Goal: Task Accomplishment & Management: Manage account settings

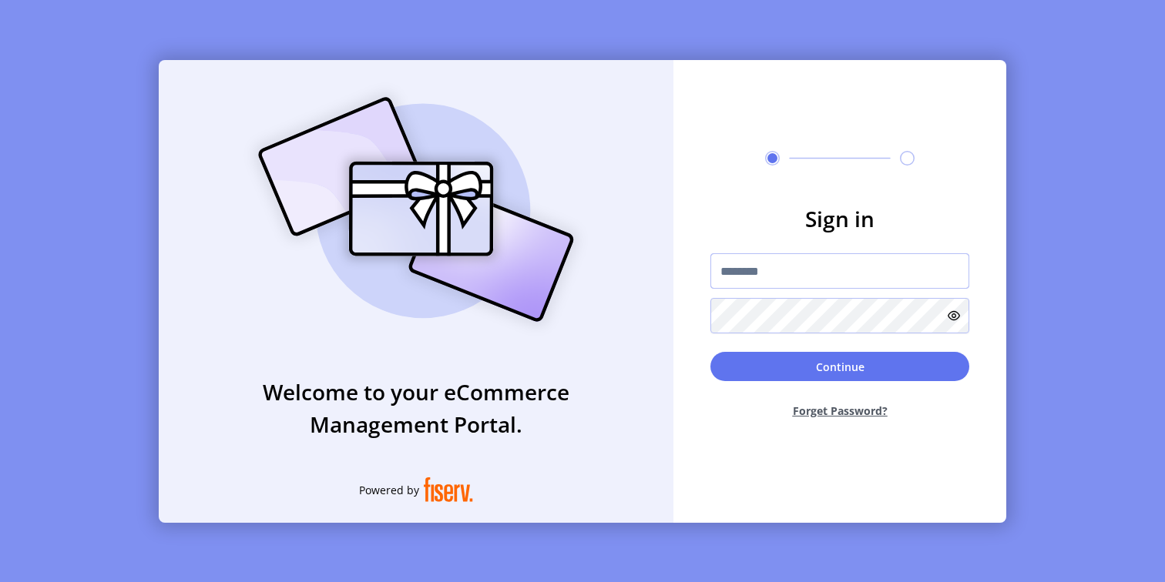
click at [787, 270] on input "text" at bounding box center [839, 270] width 259 height 35
type input "**********"
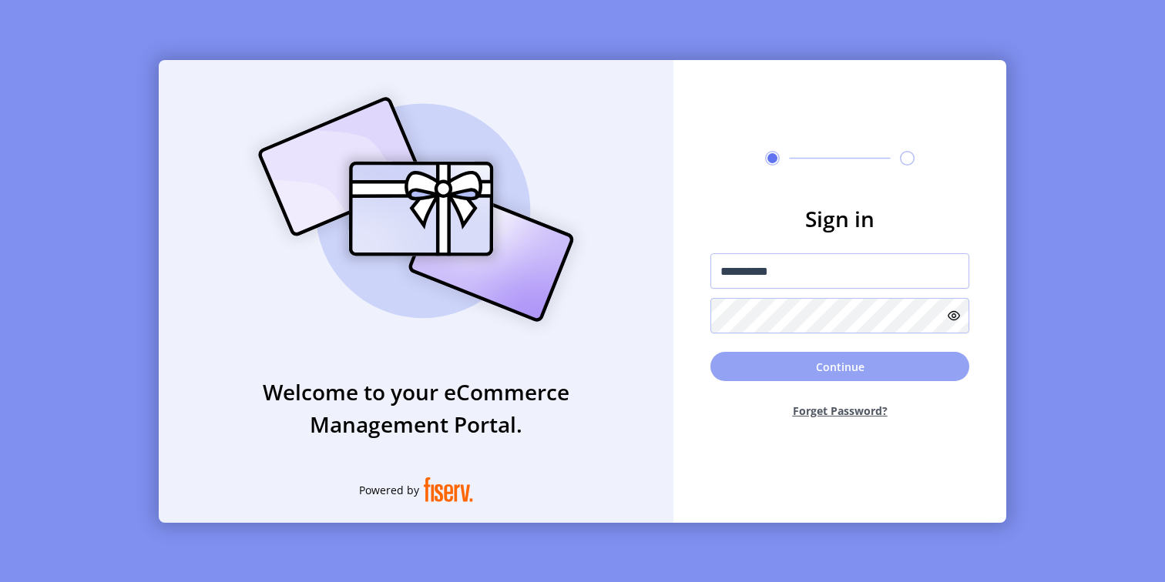
click at [781, 360] on button "Continue" at bounding box center [839, 366] width 259 height 29
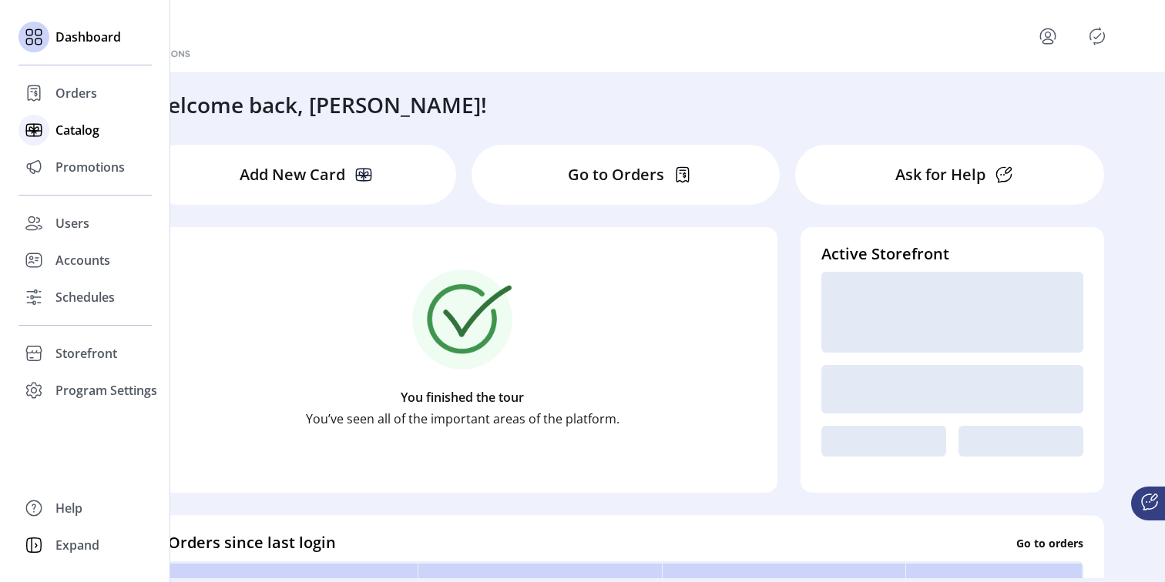
click at [85, 135] on span "Catalog" at bounding box center [77, 130] width 44 height 18
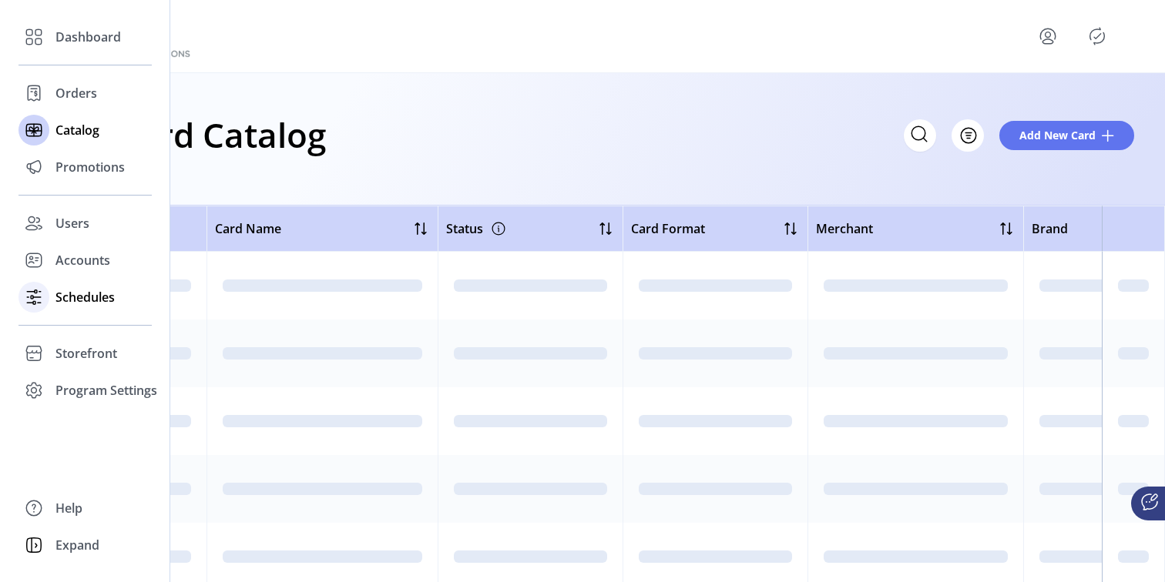
click at [75, 302] on span "Schedules" at bounding box center [84, 297] width 59 height 18
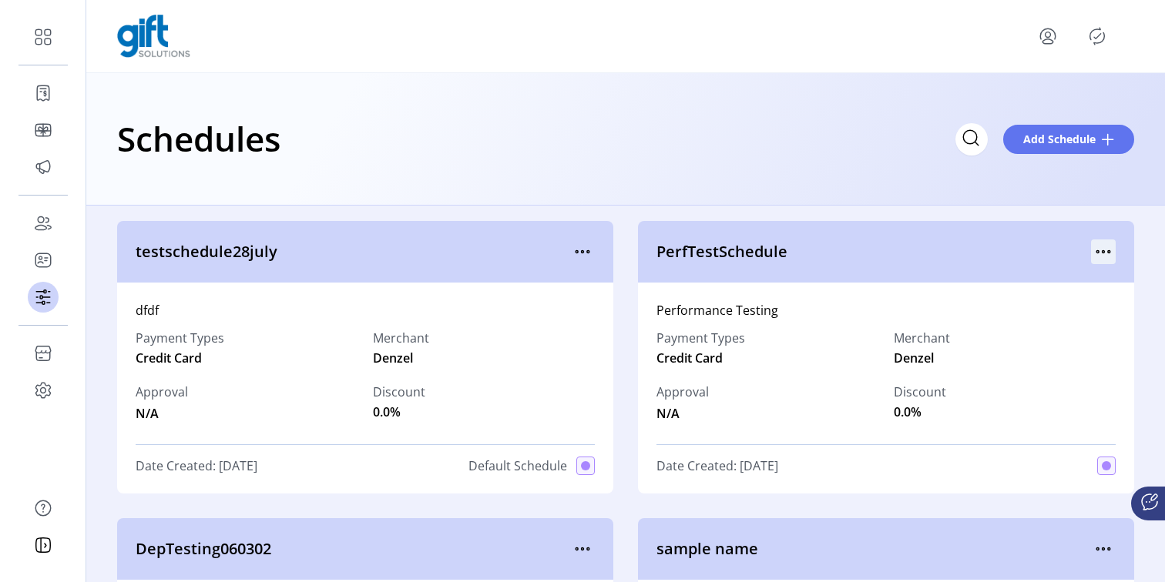
click at [1095, 251] on icon "menu" at bounding box center [1103, 252] width 25 height 25
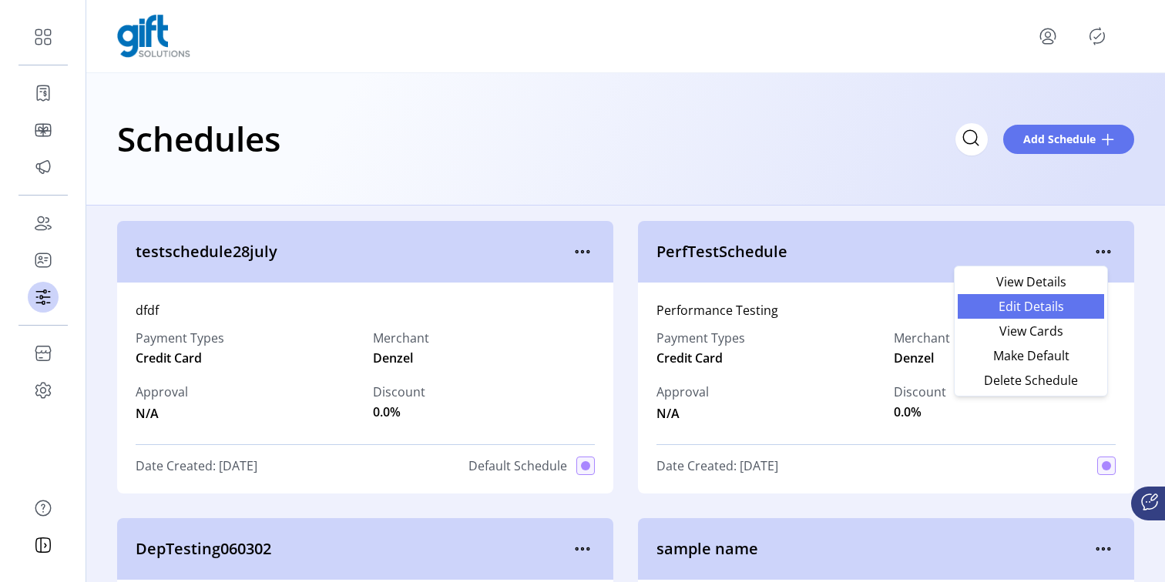
click at [1023, 310] on span "Edit Details" at bounding box center [1031, 306] width 128 height 12
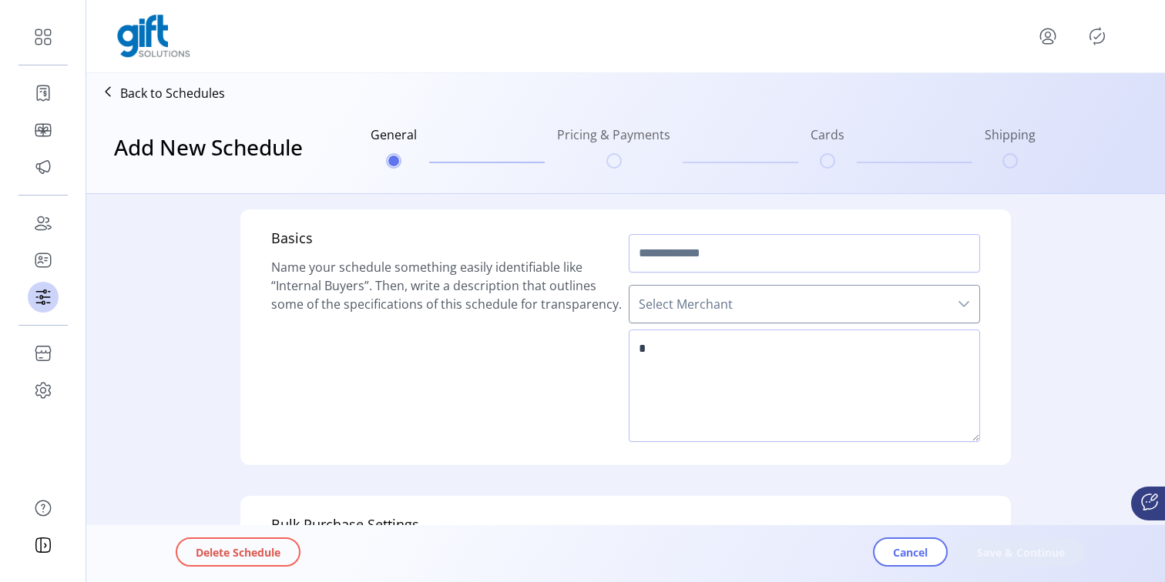
type input "**********"
type textarea "**********"
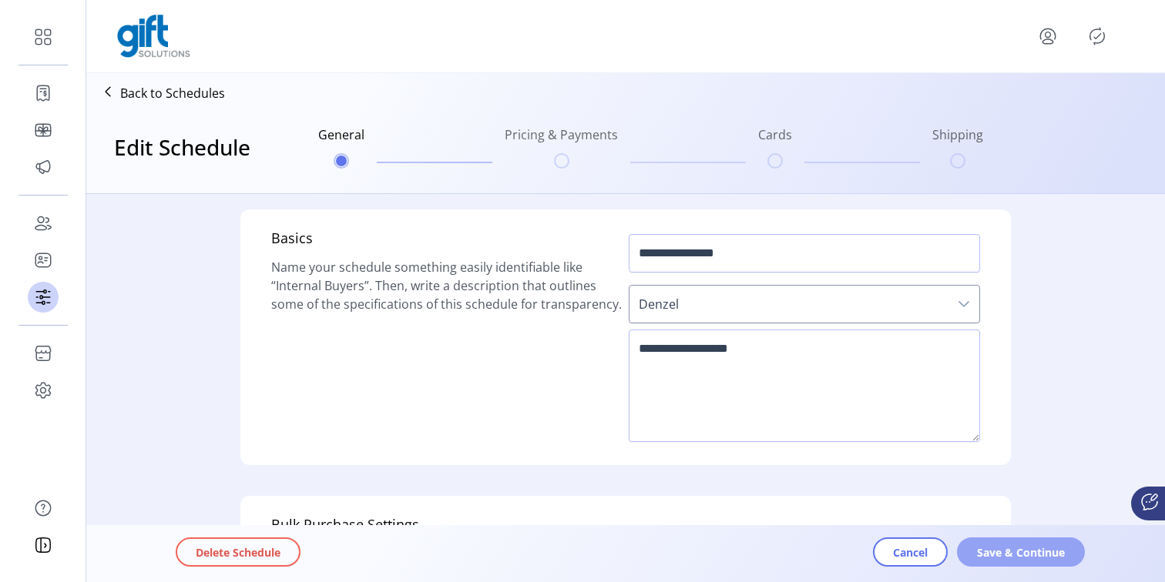
click at [1010, 555] on span "Save & Continue" at bounding box center [1021, 553] width 88 height 16
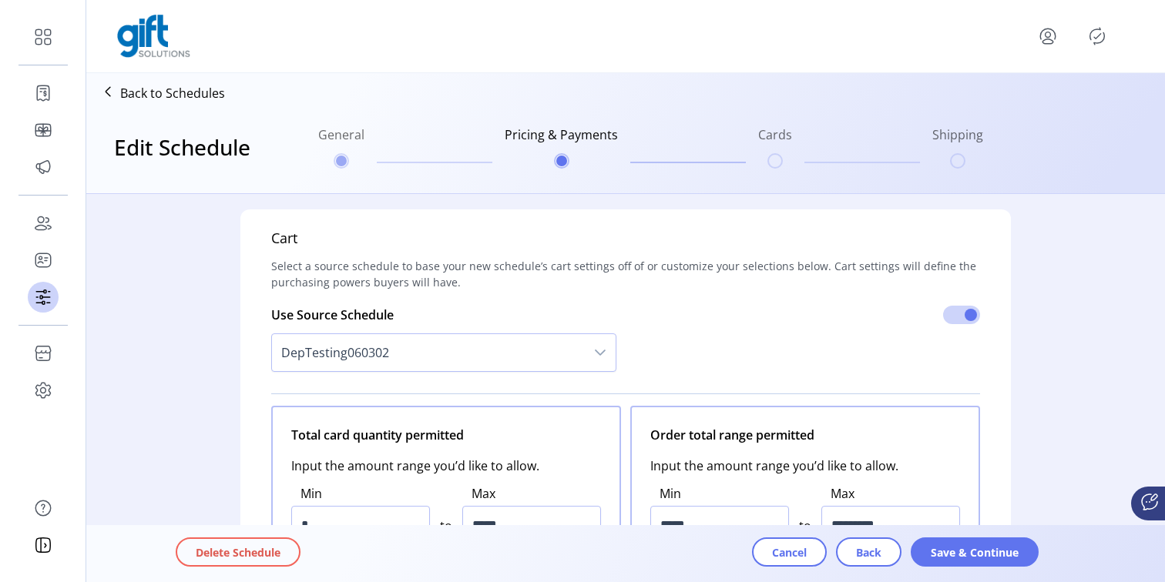
click at [1010, 555] on span "Save & Continue" at bounding box center [974, 553] width 88 height 16
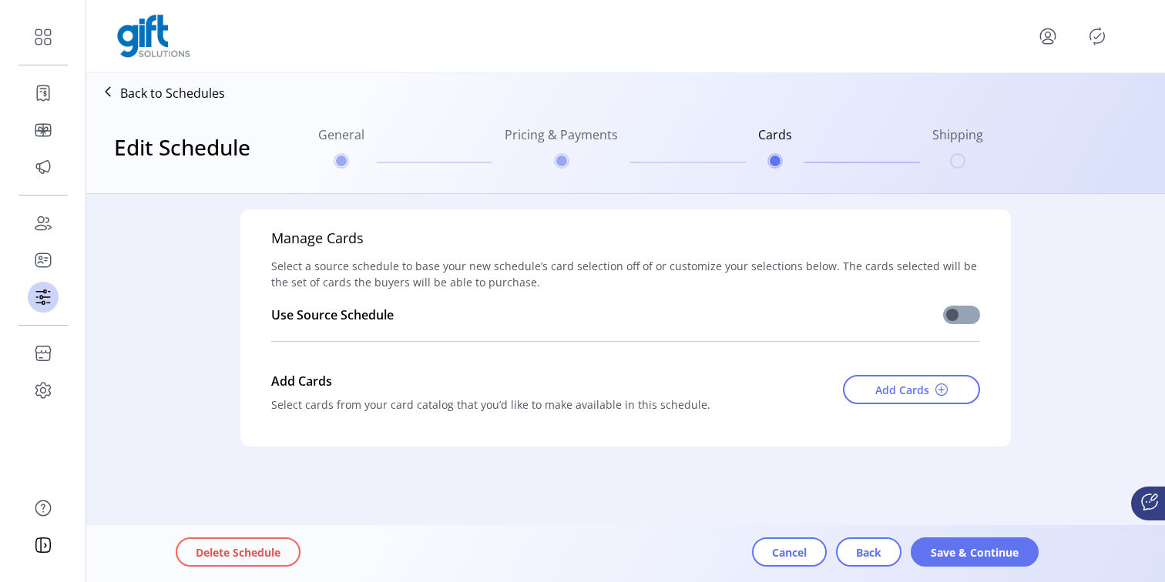
click at [970, 319] on span at bounding box center [961, 315] width 37 height 18
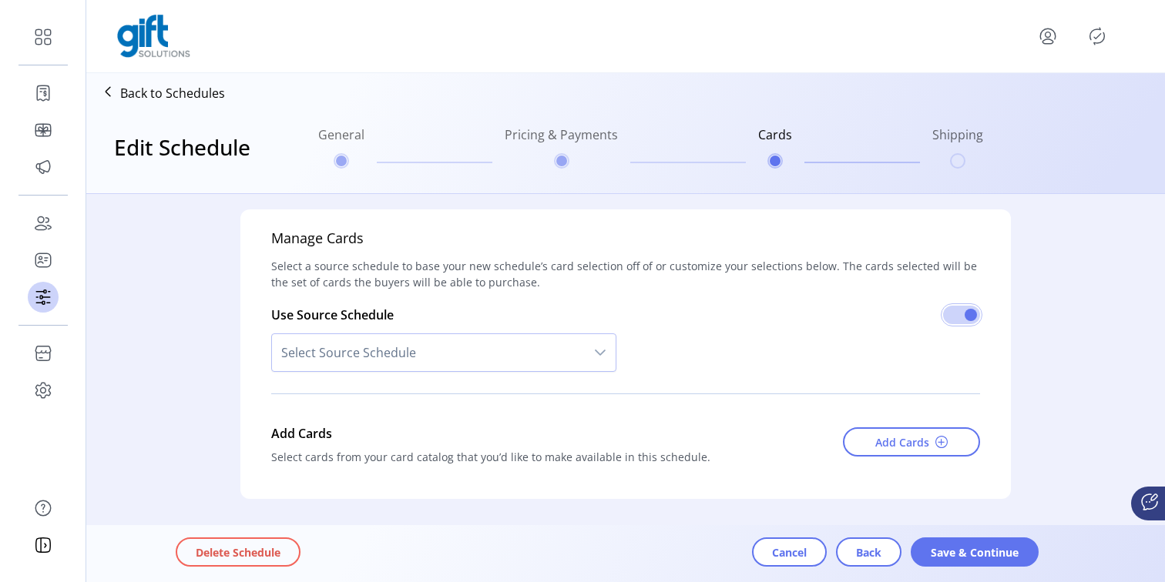
click at [474, 358] on span "Select Source Schedule" at bounding box center [428, 352] width 313 height 37
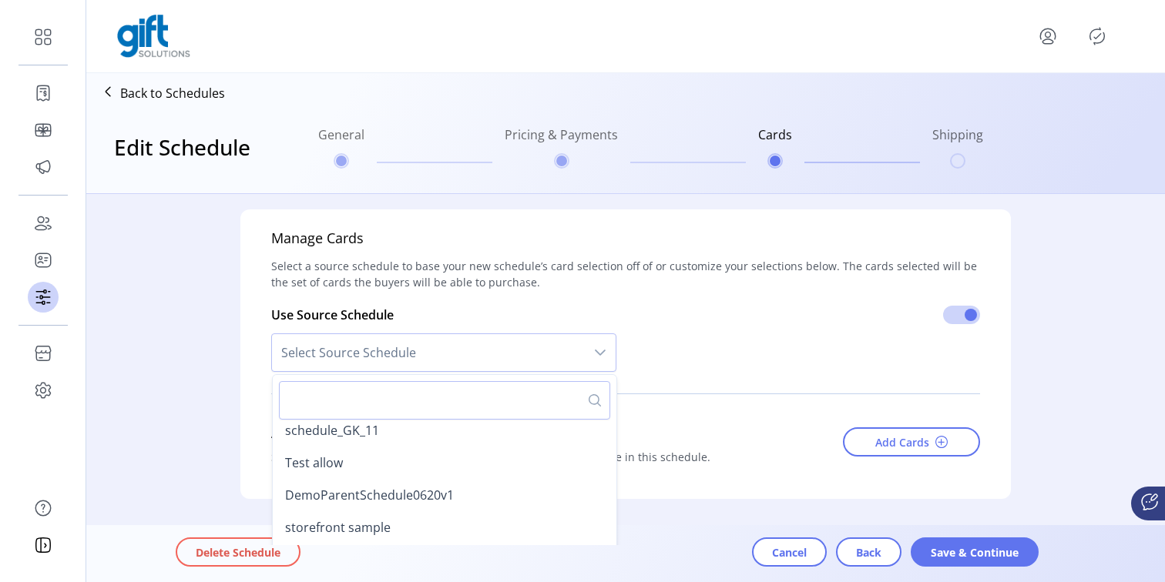
scroll to position [199, 0]
click at [409, 498] on li "storefront sample" at bounding box center [444, 497] width 337 height 31
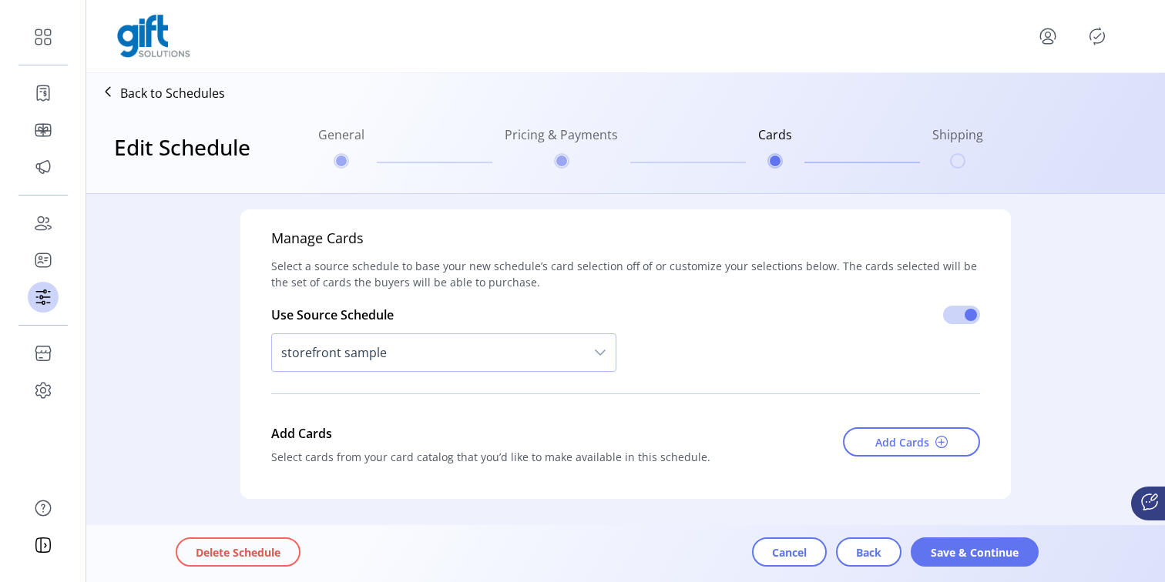
scroll to position [46, 0]
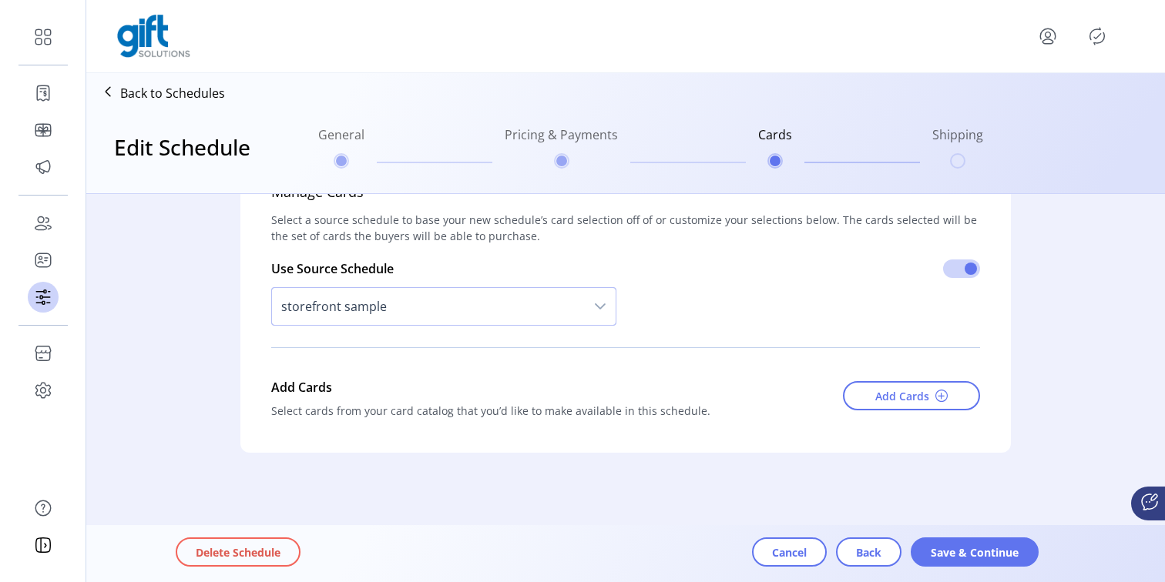
click at [556, 306] on span "storefront sample" at bounding box center [428, 306] width 313 height 37
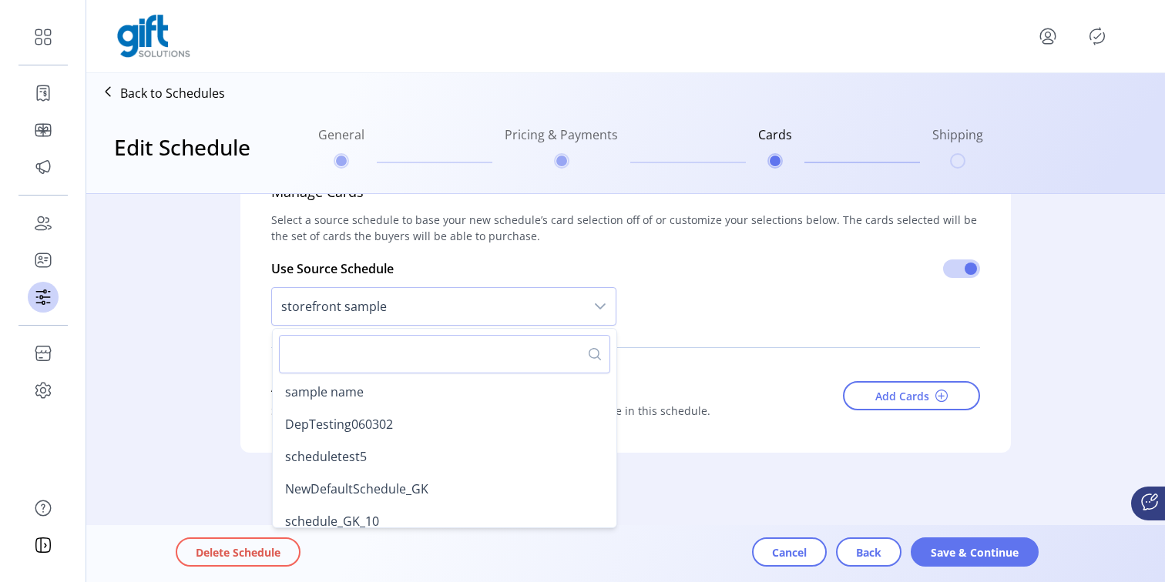
scroll to position [139, 0]
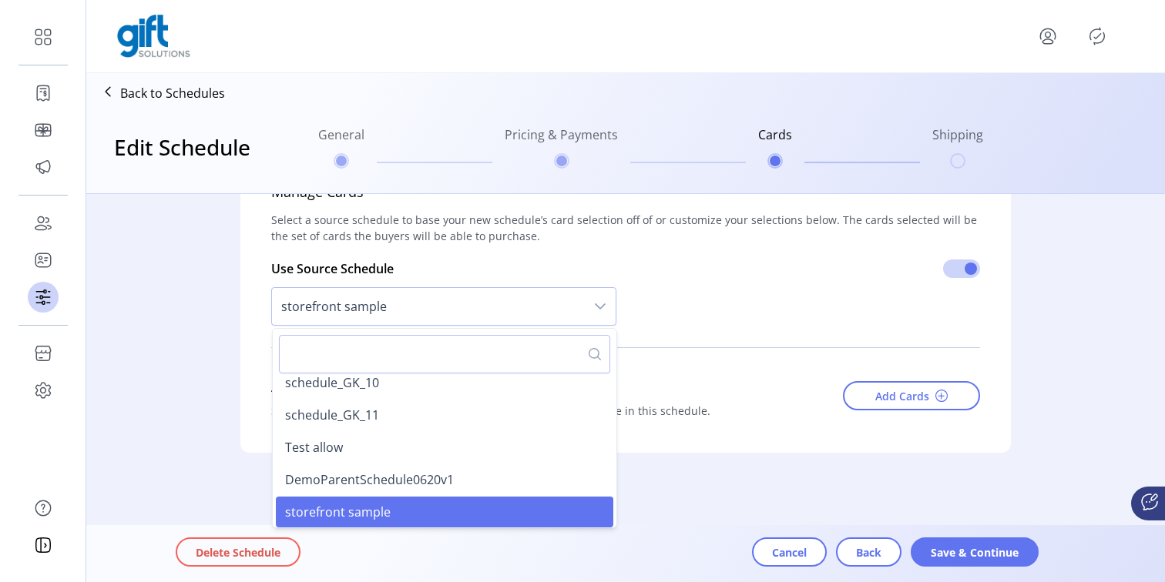
click at [770, 344] on p-divider at bounding box center [625, 347] width 709 height 25
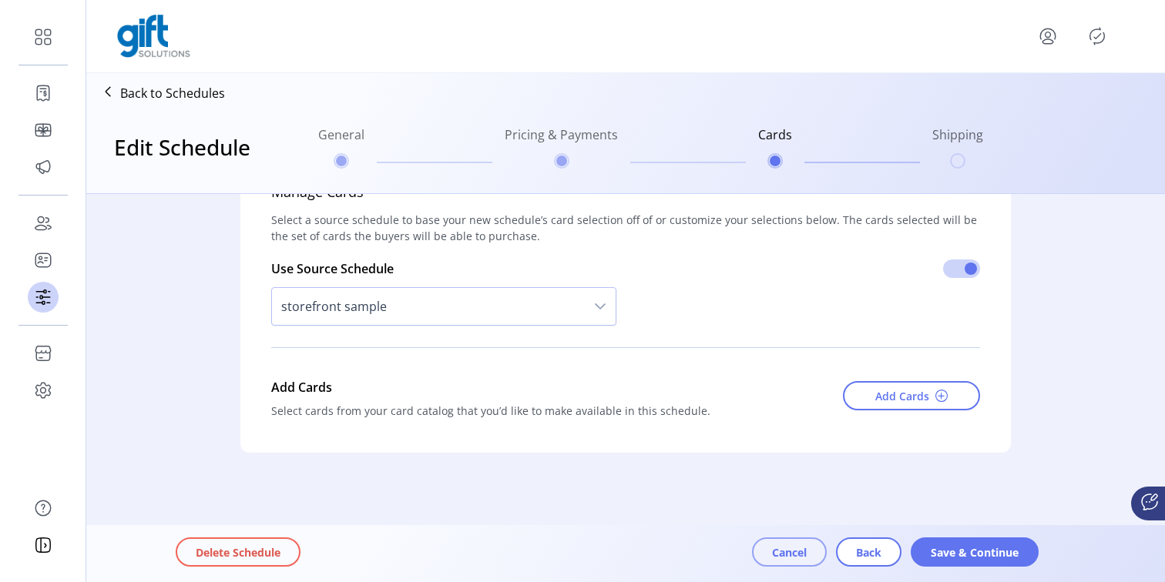
click at [783, 548] on span "Cancel" at bounding box center [789, 553] width 35 height 16
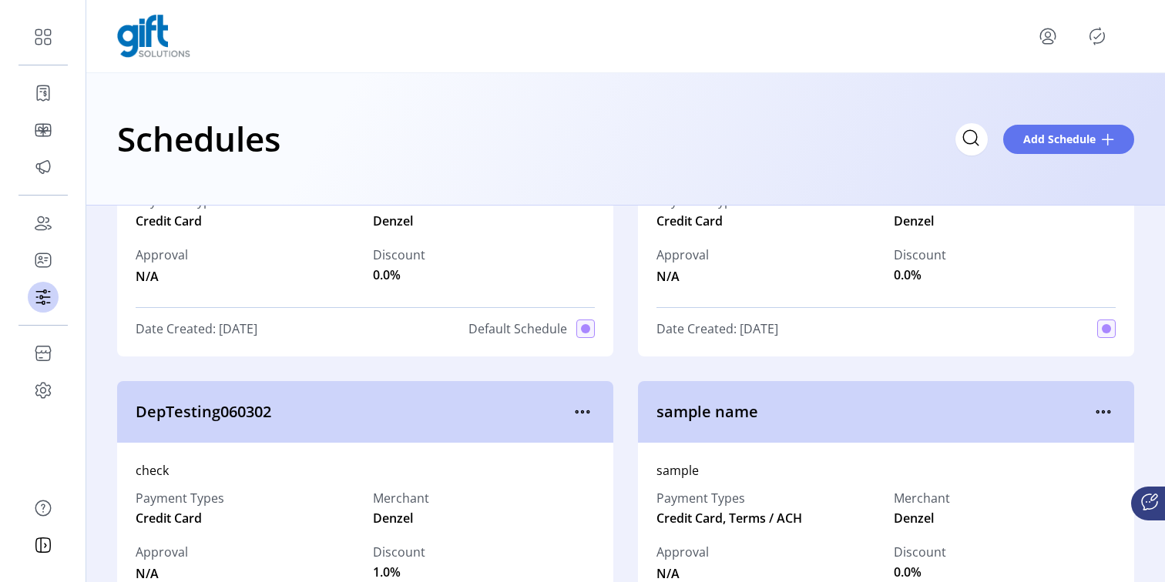
scroll to position [148, 0]
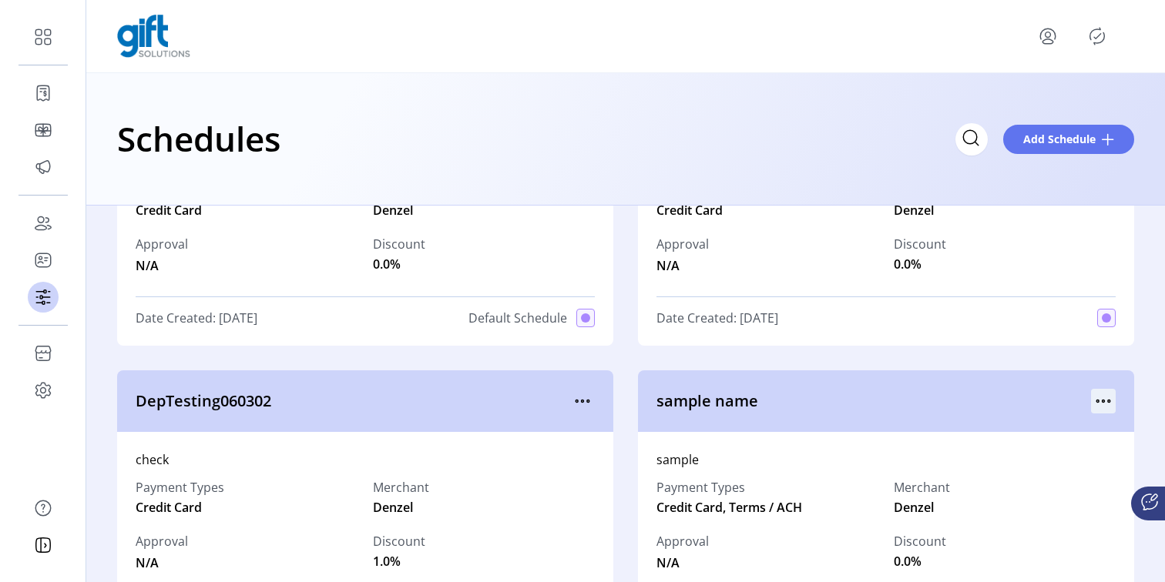
click at [1101, 403] on icon "menu" at bounding box center [1103, 401] width 25 height 25
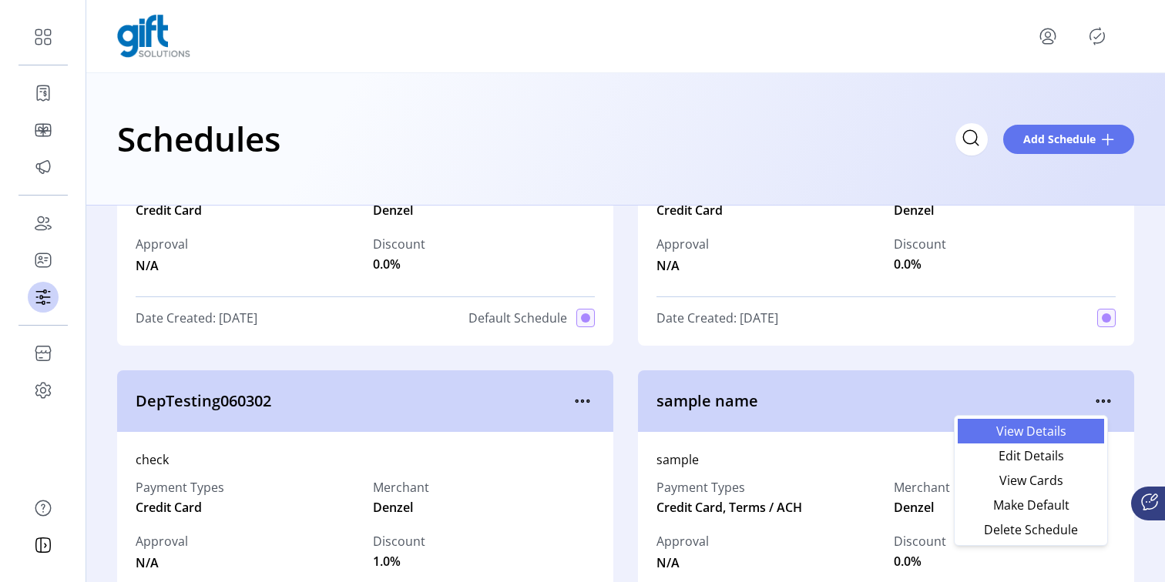
click at [1043, 432] on span "View Details" at bounding box center [1031, 431] width 128 height 12
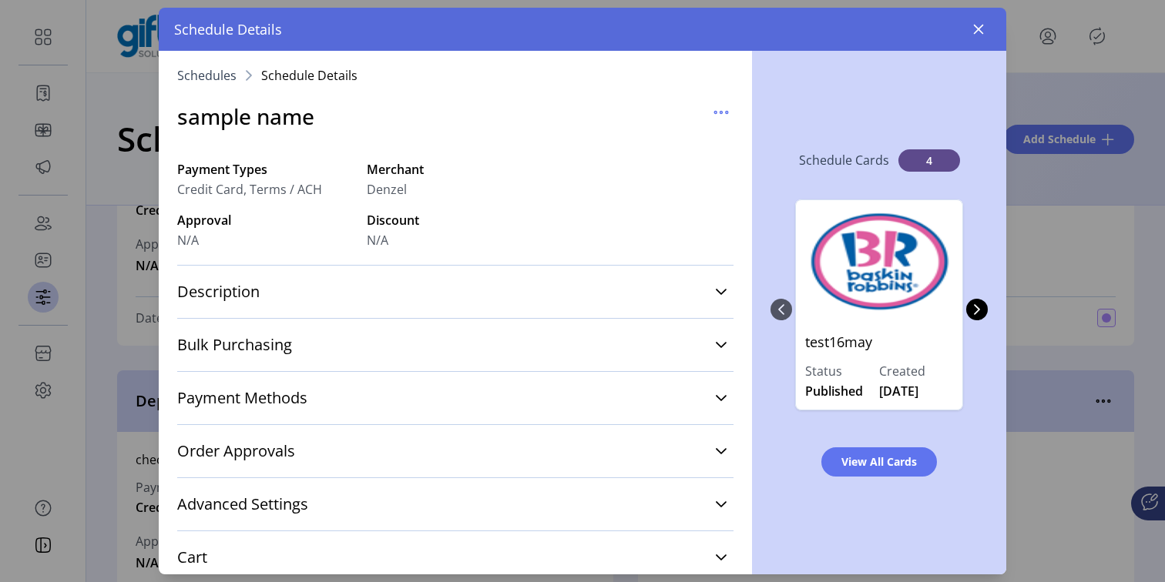
scroll to position [203, 0]
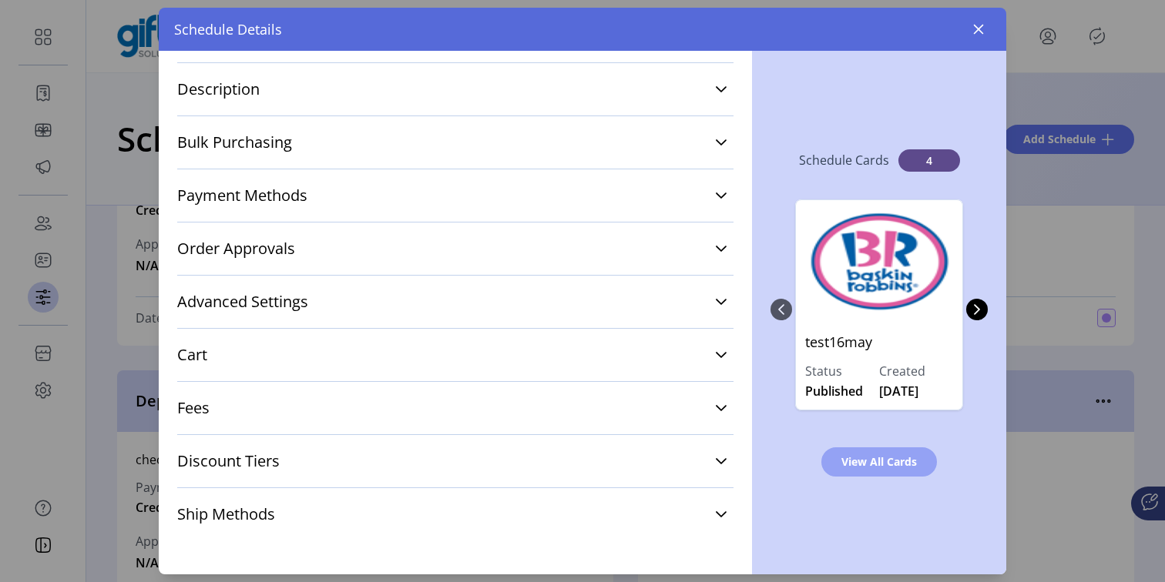
click at [874, 464] on span "View All Cards" at bounding box center [878, 462] width 75 height 16
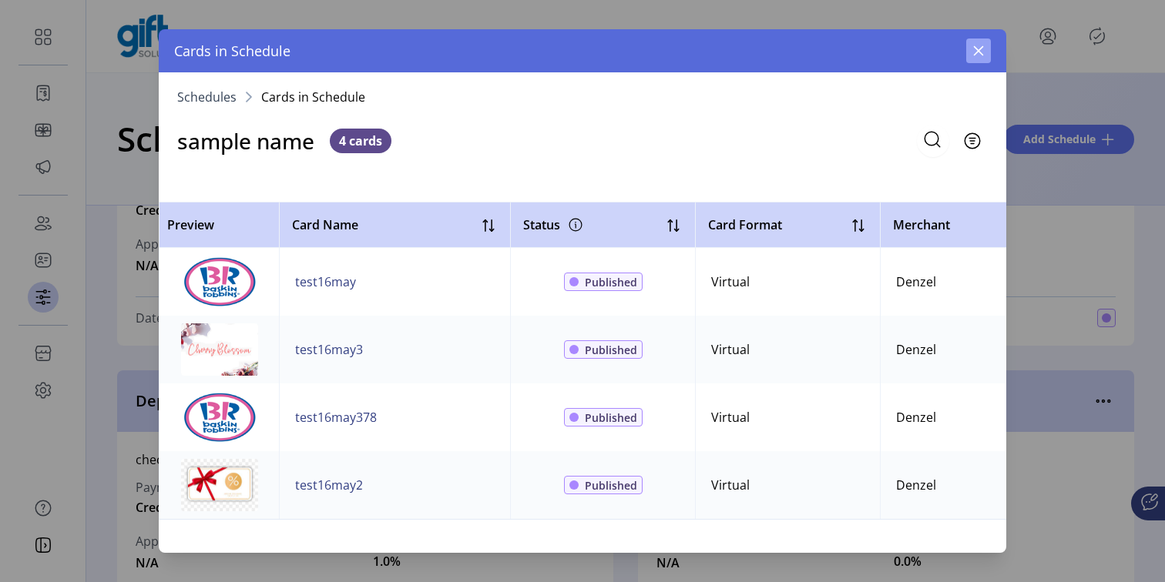
click at [987, 52] on button "button" at bounding box center [978, 51] width 25 height 25
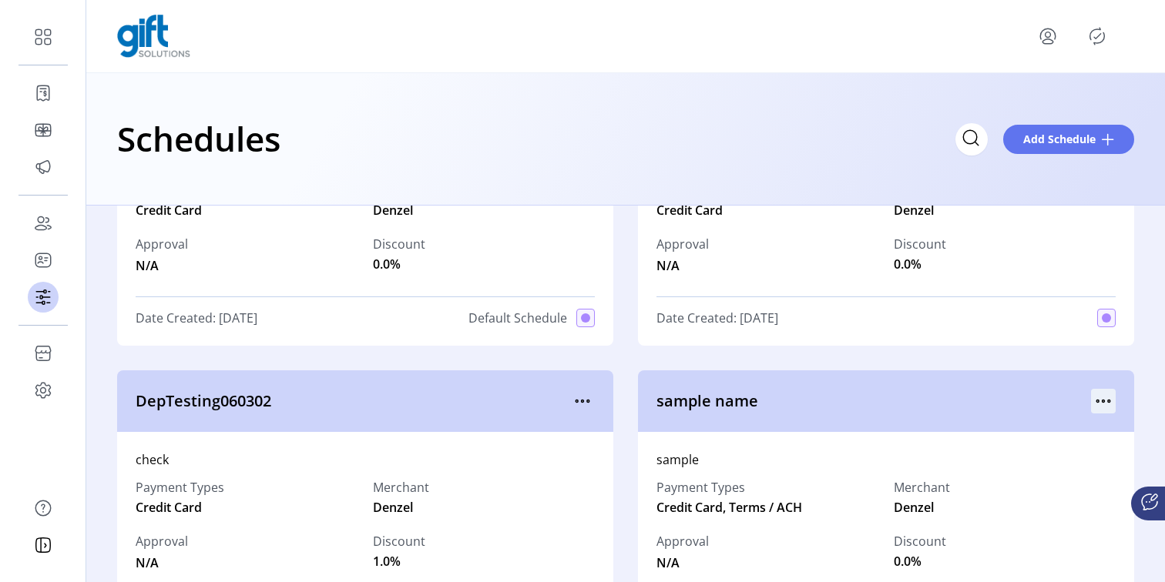
click at [1091, 402] on icon "menu" at bounding box center [1103, 401] width 25 height 25
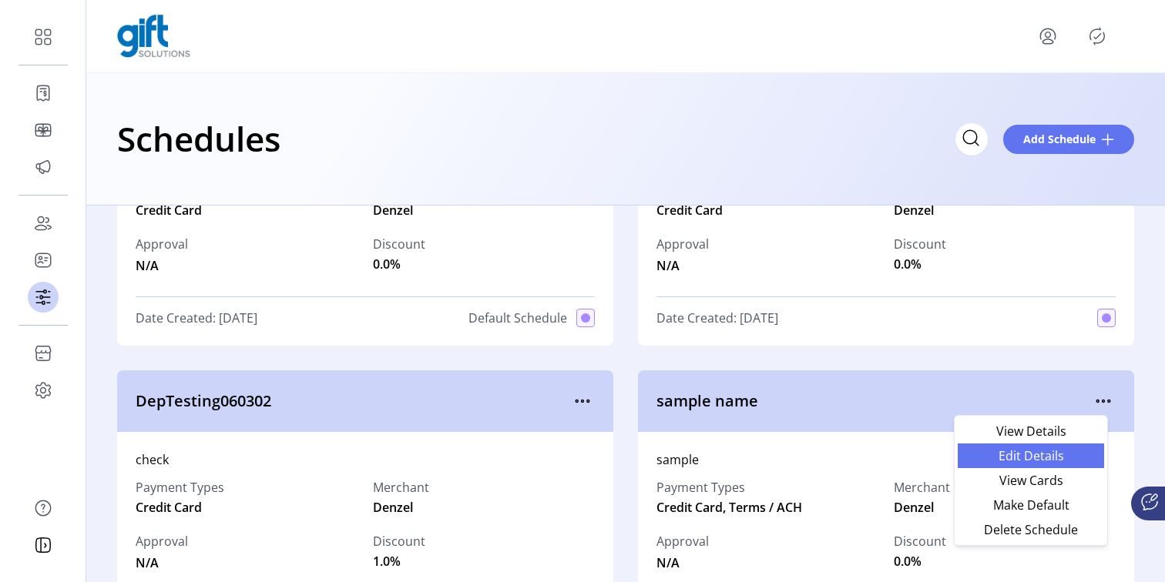
click at [1039, 455] on span "Edit Details" at bounding box center [1031, 456] width 128 height 12
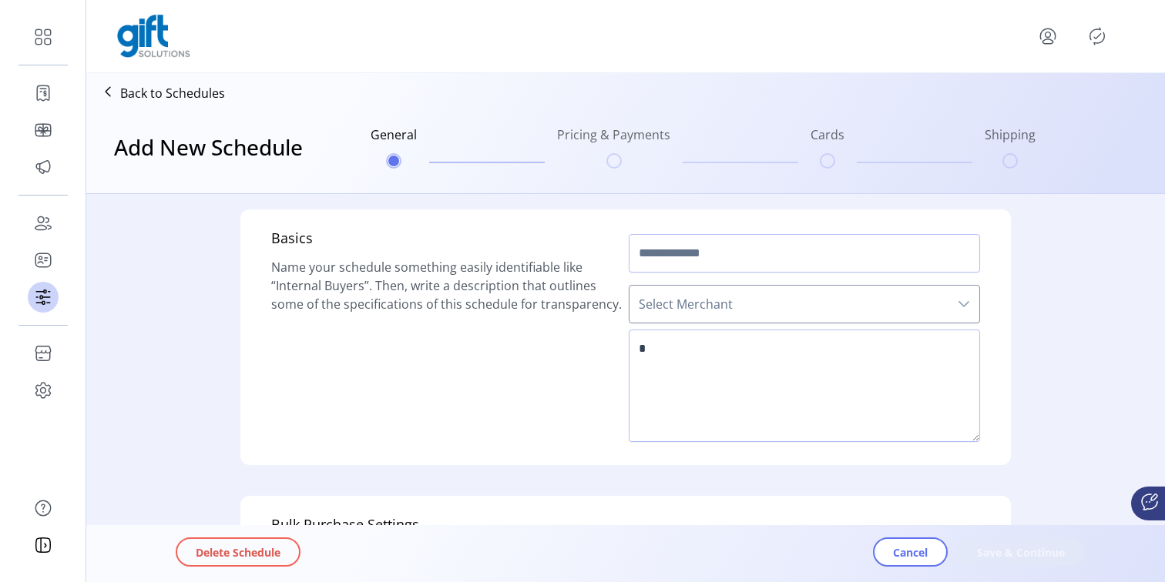
type input "**********"
type textarea "******"
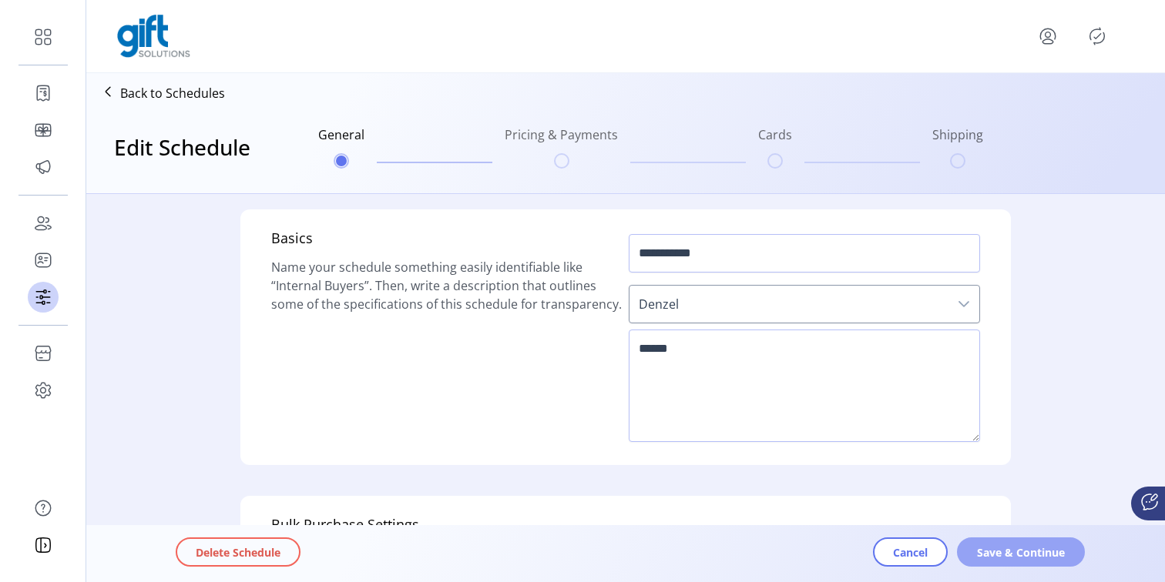
click at [999, 552] on span "Save & Continue" at bounding box center [1021, 553] width 88 height 16
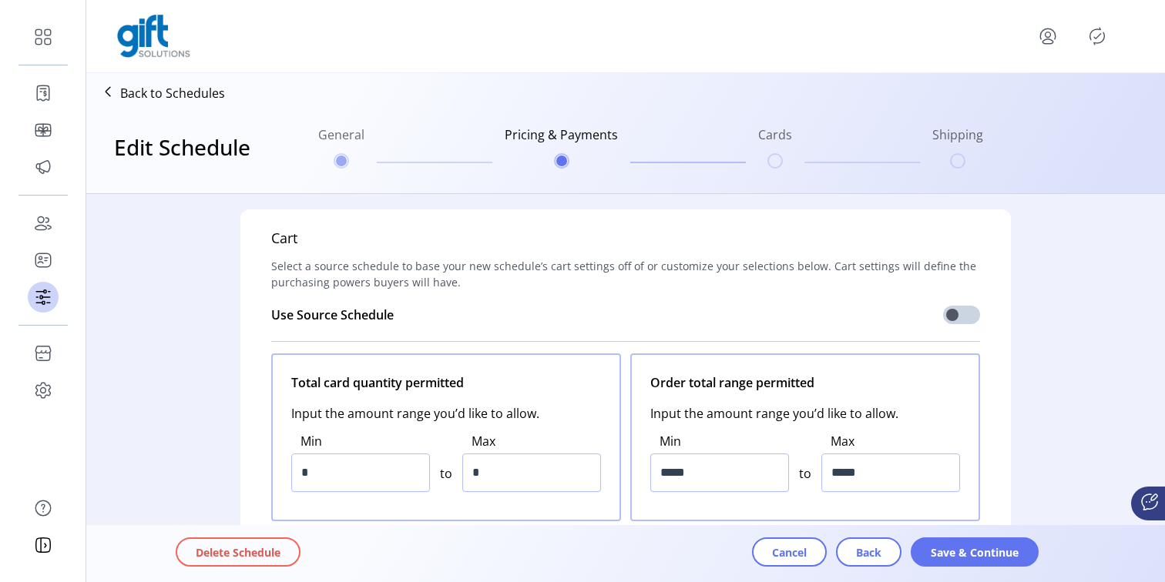
click at [999, 552] on span "Save & Continue" at bounding box center [974, 553] width 88 height 16
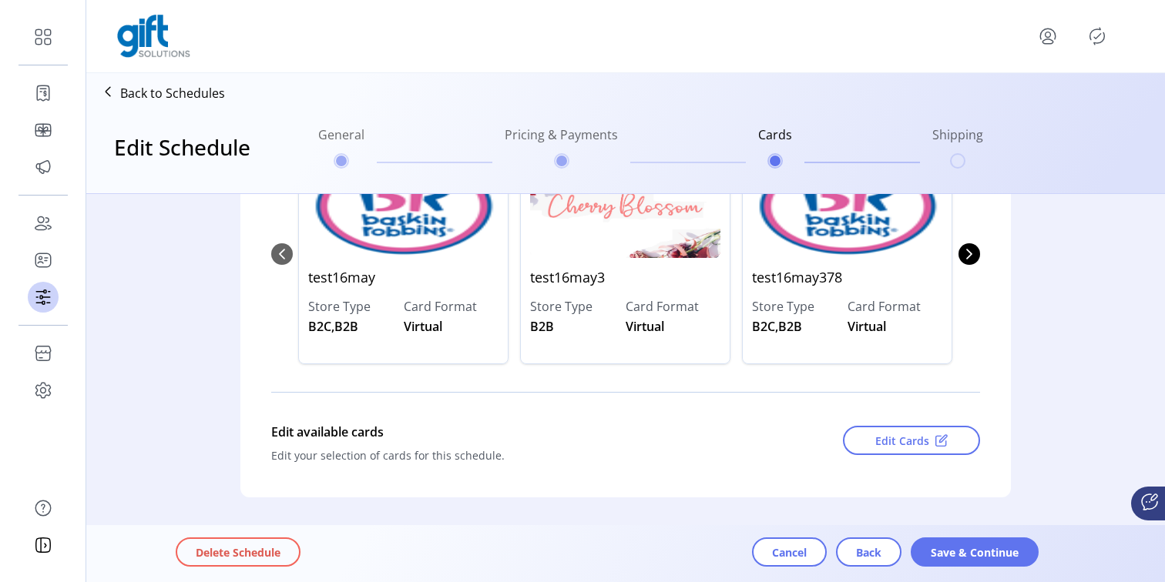
scroll to position [302, 0]
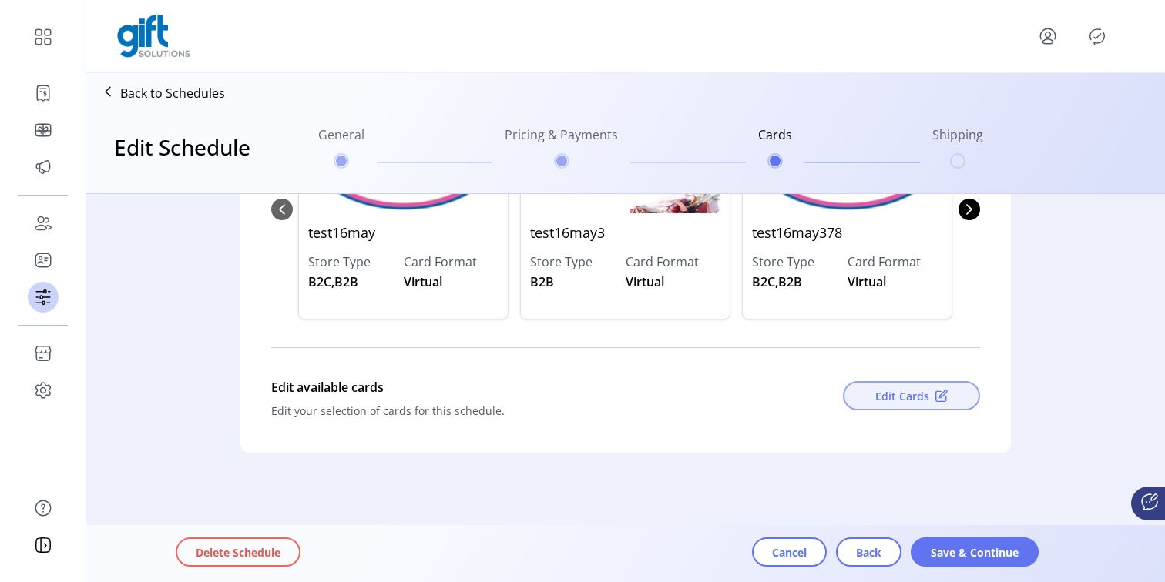
click at [889, 400] on span "Edit Cards" at bounding box center [902, 396] width 54 height 16
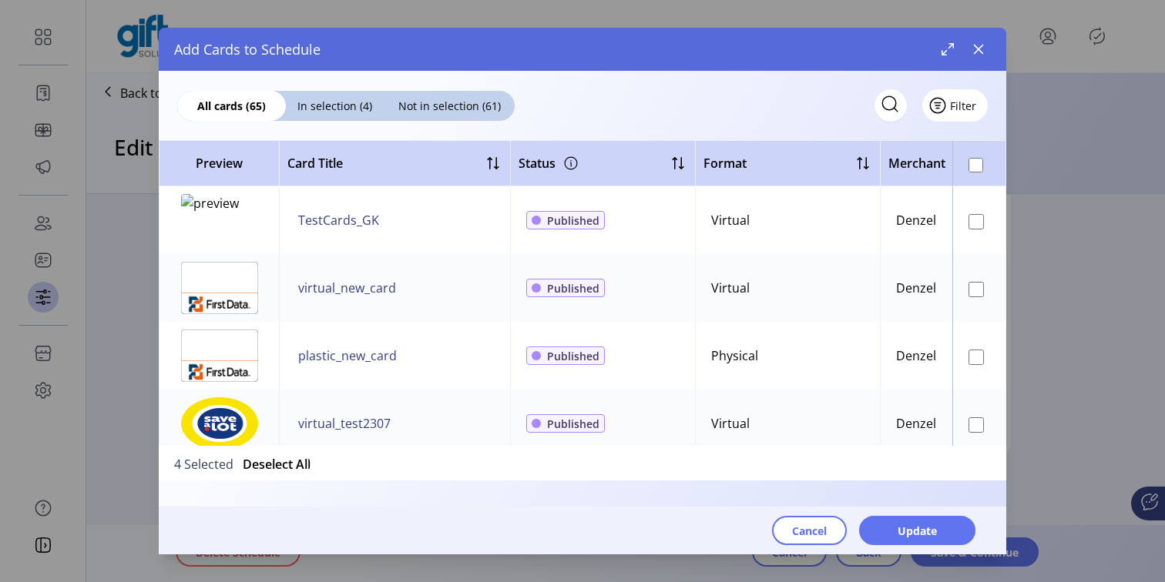
click at [964, 104] on span "Filter" at bounding box center [963, 106] width 26 height 16
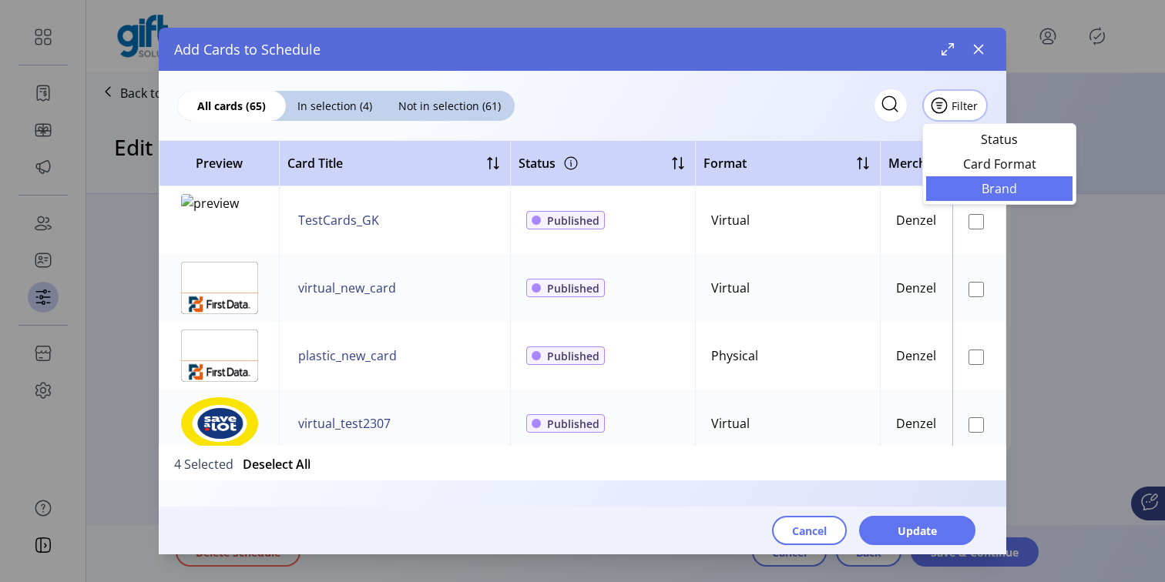
click at [992, 185] on span "Brand" at bounding box center [999, 189] width 128 height 12
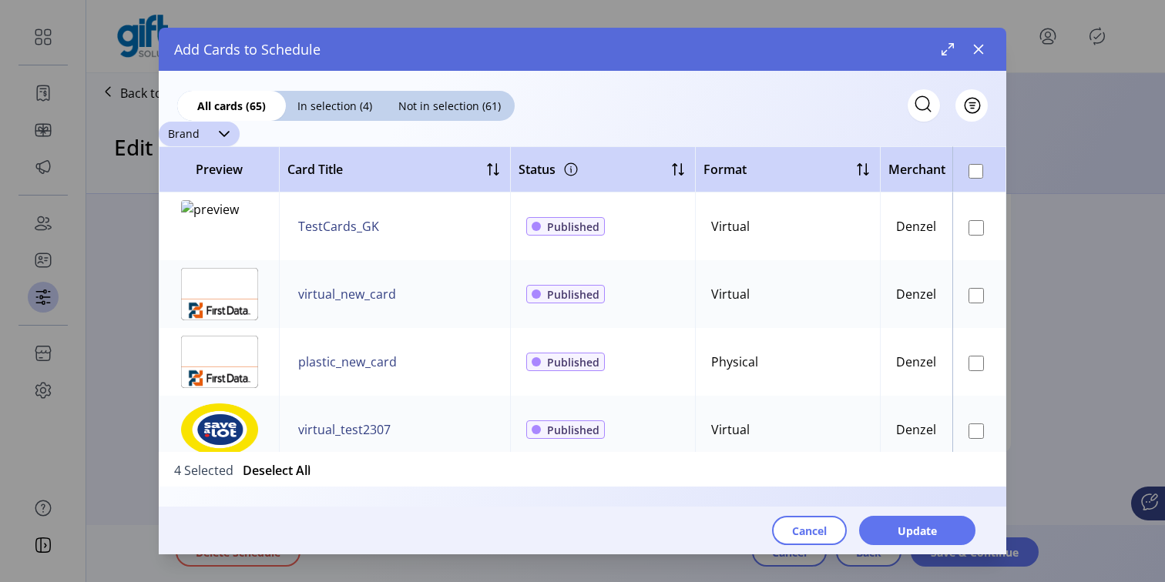
click at [221, 137] on icon "dropdown trigger" at bounding box center [224, 134] width 12 height 12
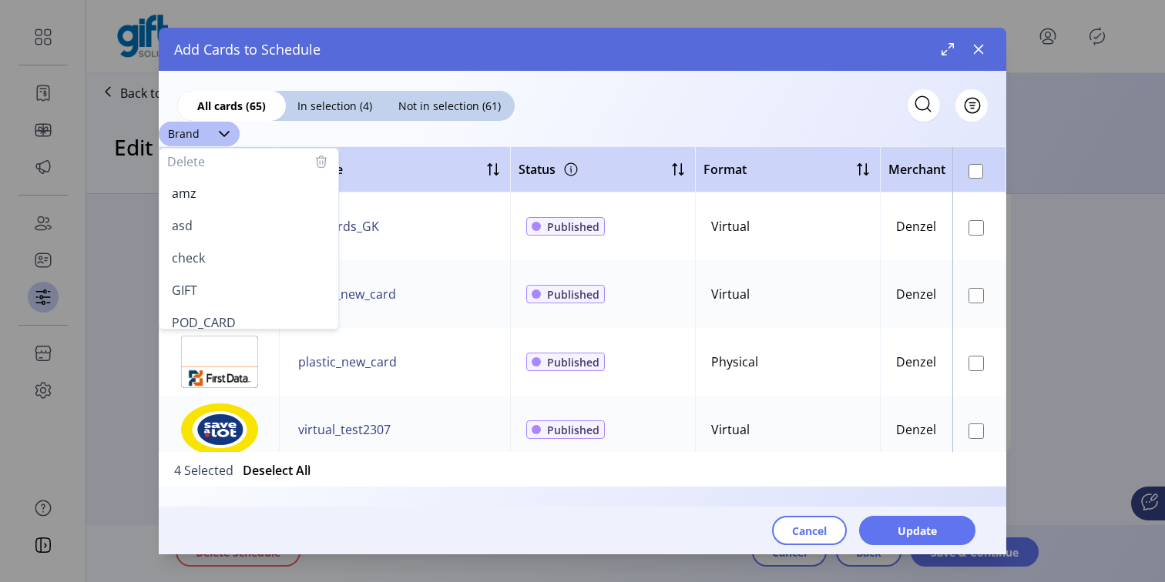
click at [658, 112] on div "All cards (65) In selection (4) Not in selection (61) Filter" at bounding box center [582, 96] width 847 height 51
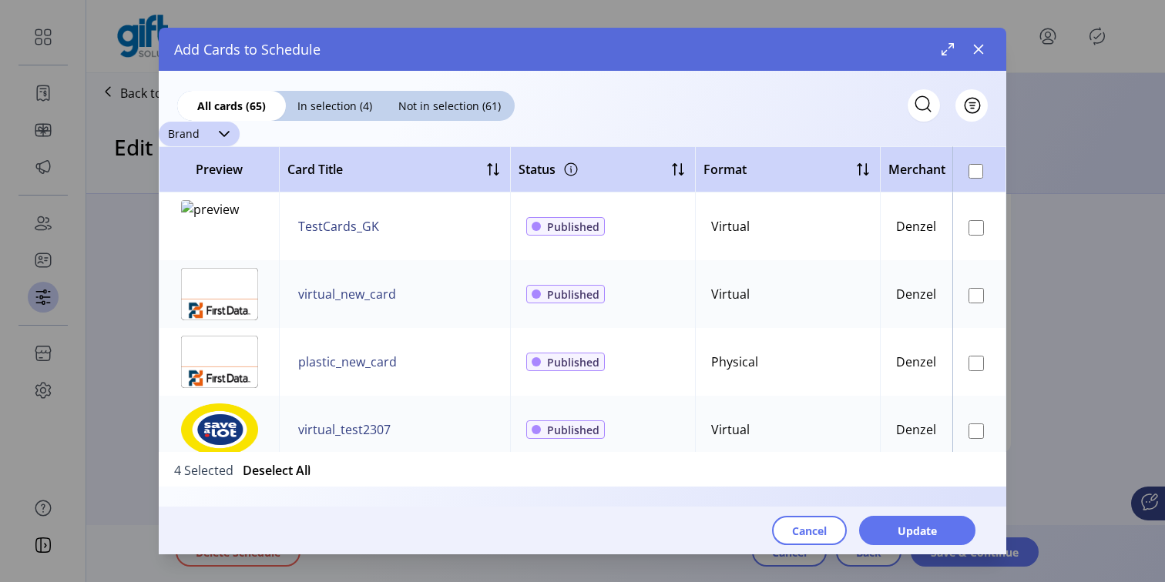
click at [226, 136] on icon "dropdown trigger" at bounding box center [224, 134] width 12 height 12
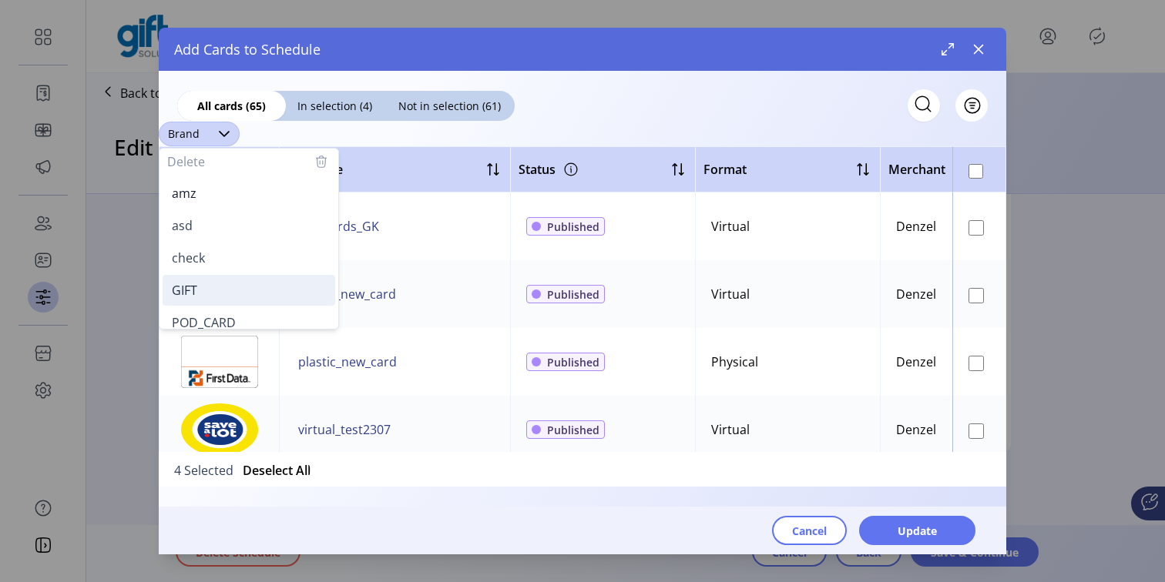
click at [224, 296] on li "GIFT" at bounding box center [249, 290] width 173 height 31
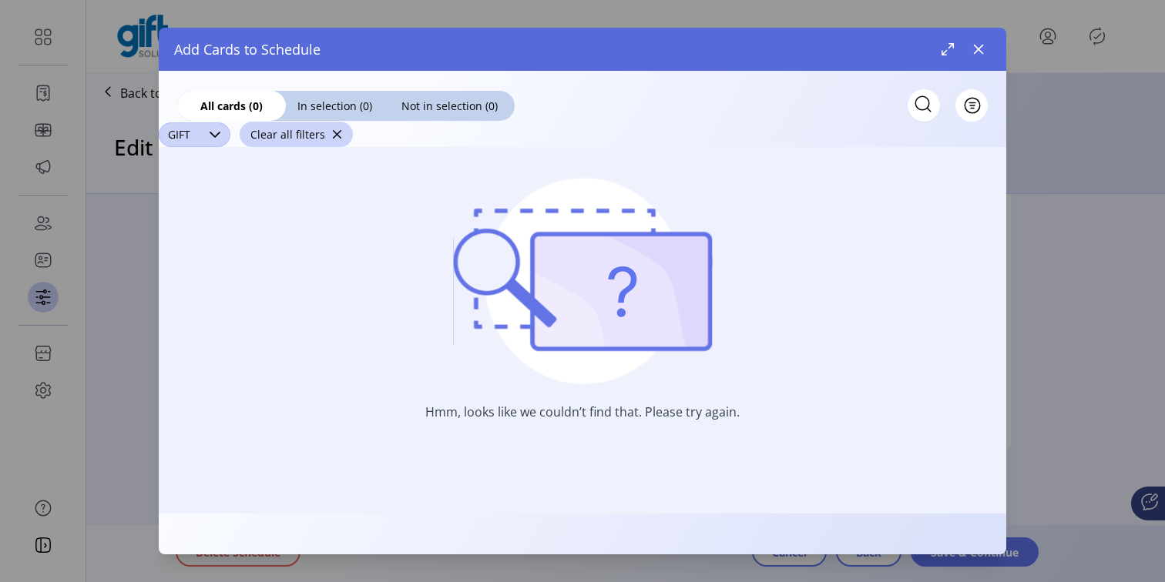
click at [215, 131] on icon "dropdown trigger" at bounding box center [215, 135] width 12 height 12
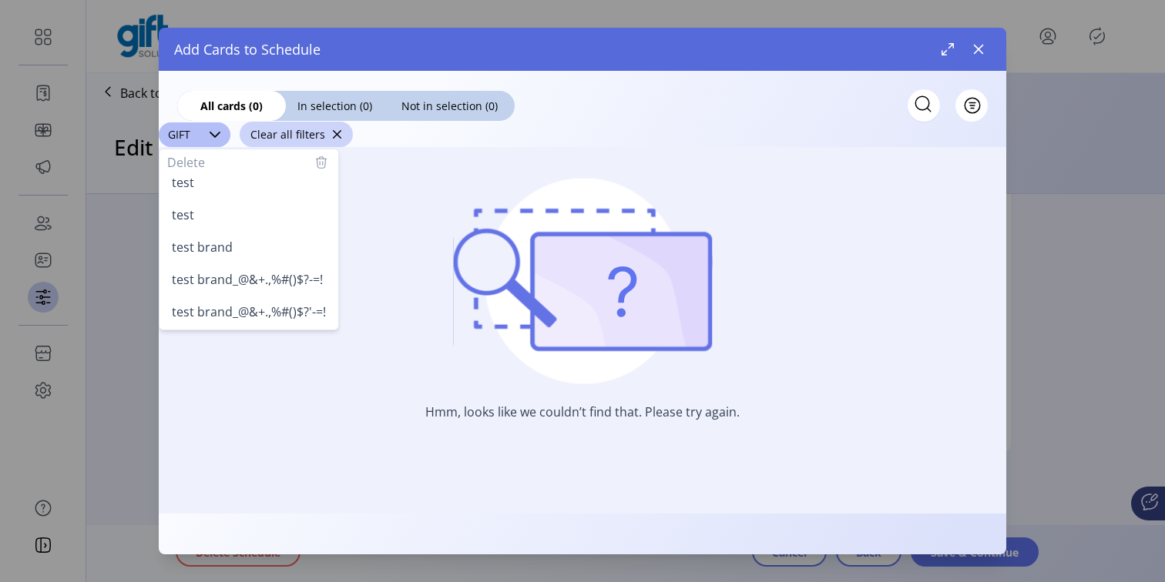
scroll to position [239, 0]
click at [201, 213] on li "test" at bounding box center [249, 214] width 173 height 31
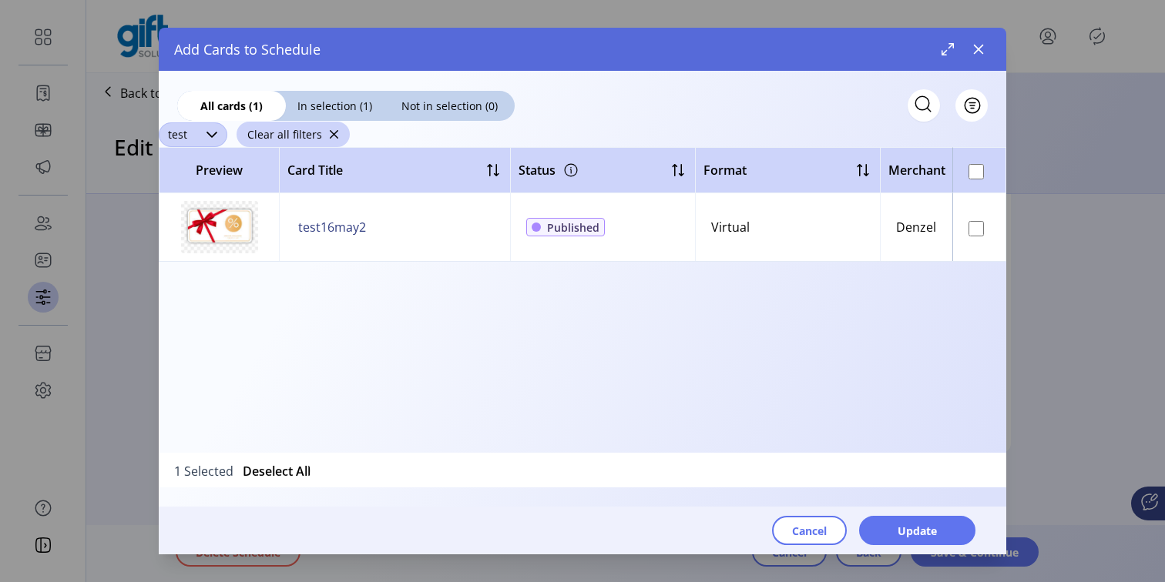
click at [213, 137] on icon "dropdown trigger" at bounding box center [212, 135] width 12 height 12
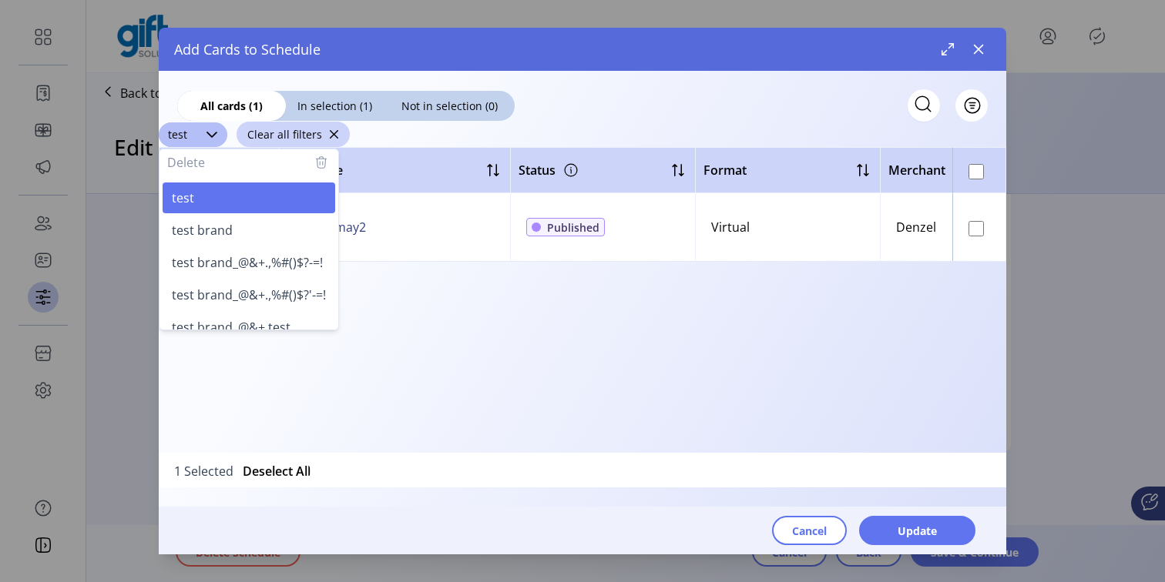
scroll to position [370, 0]
